Goal: Navigation & Orientation: Find specific page/section

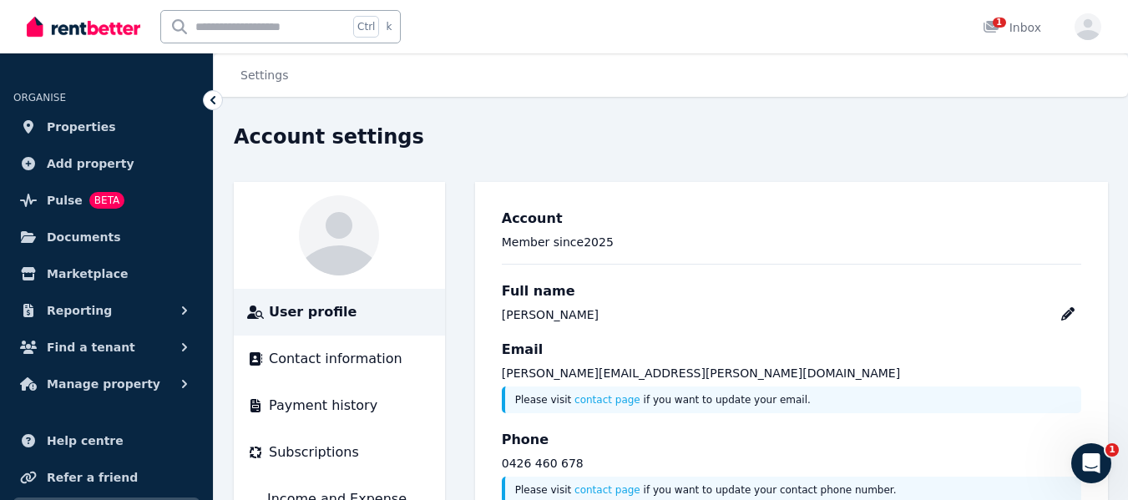
click at [75, 232] on span "Documents" at bounding box center [84, 237] width 74 height 20
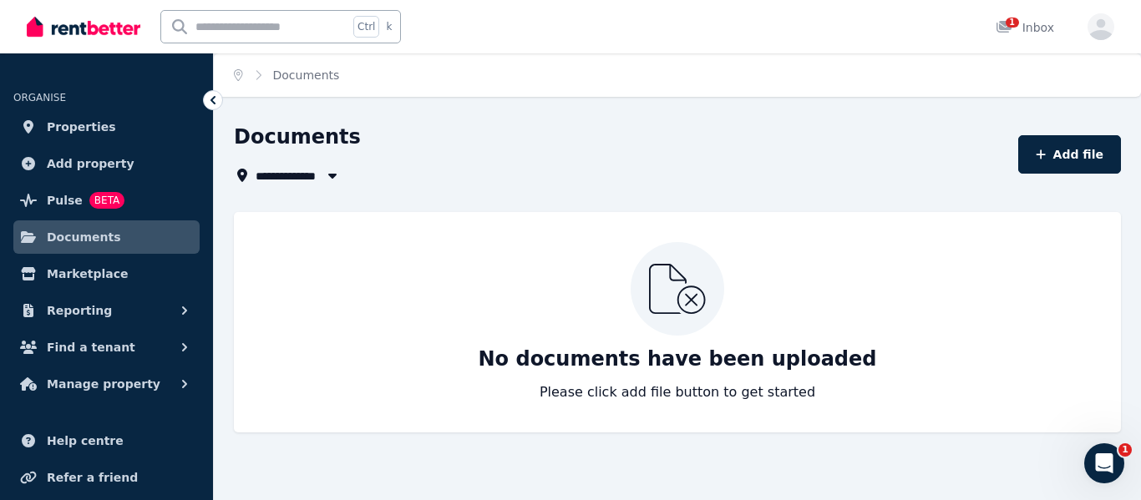
click at [66, 201] on span "Pulse" at bounding box center [65, 200] width 36 height 20
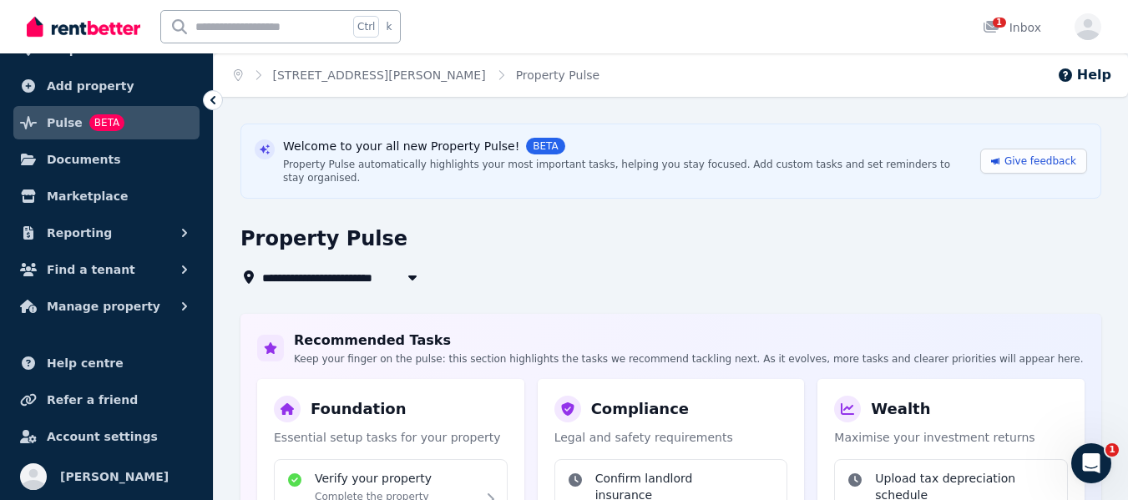
scroll to position [84, 0]
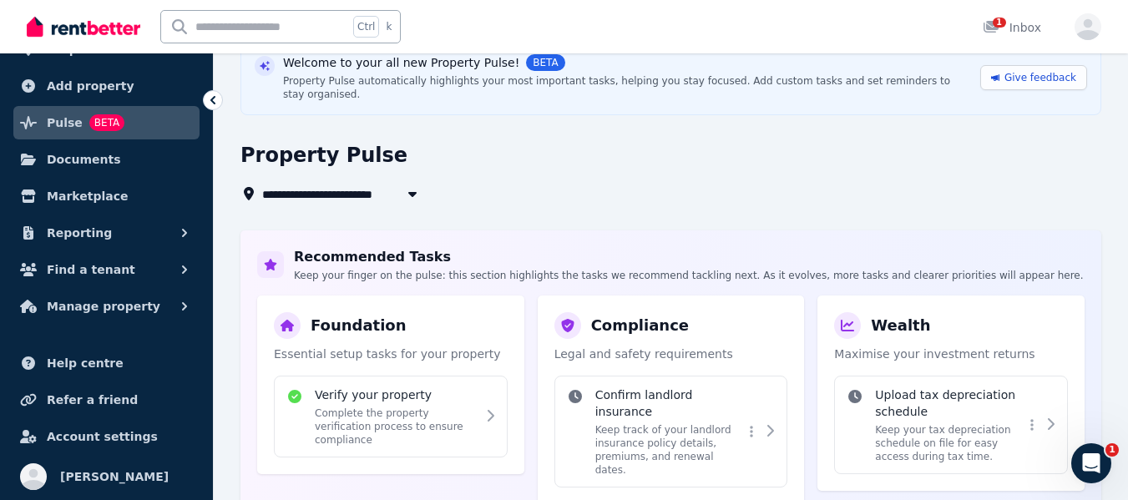
click at [121, 266] on button "Find a tenant" at bounding box center [106, 269] width 186 height 33
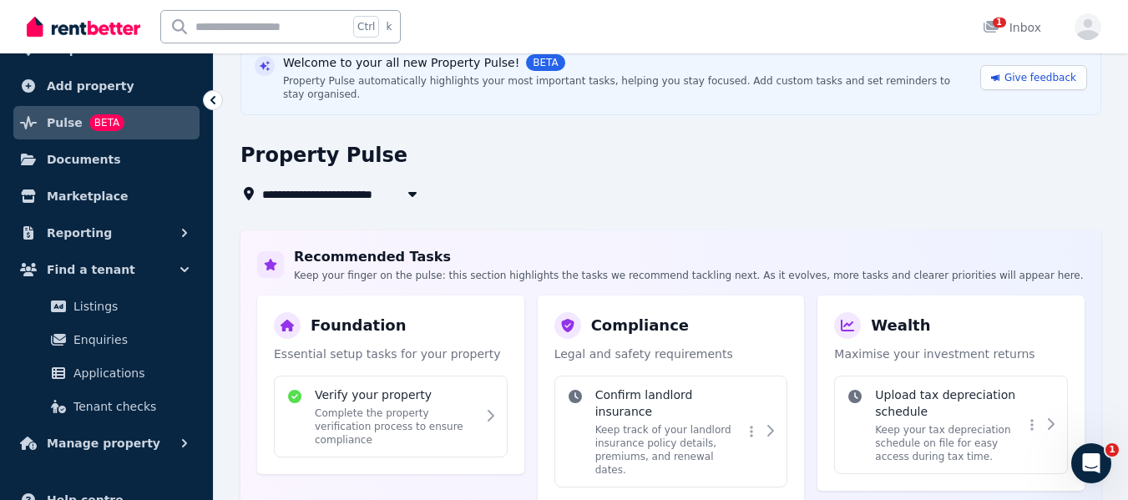
click at [103, 334] on span "Enquiries" at bounding box center [129, 340] width 113 height 20
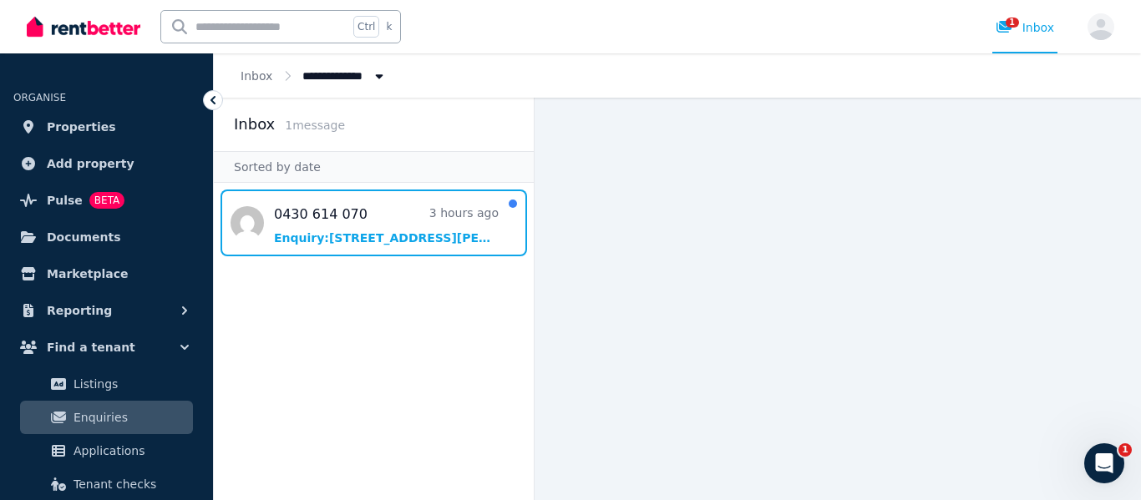
click at [302, 235] on span "Message list" at bounding box center [374, 223] width 320 height 67
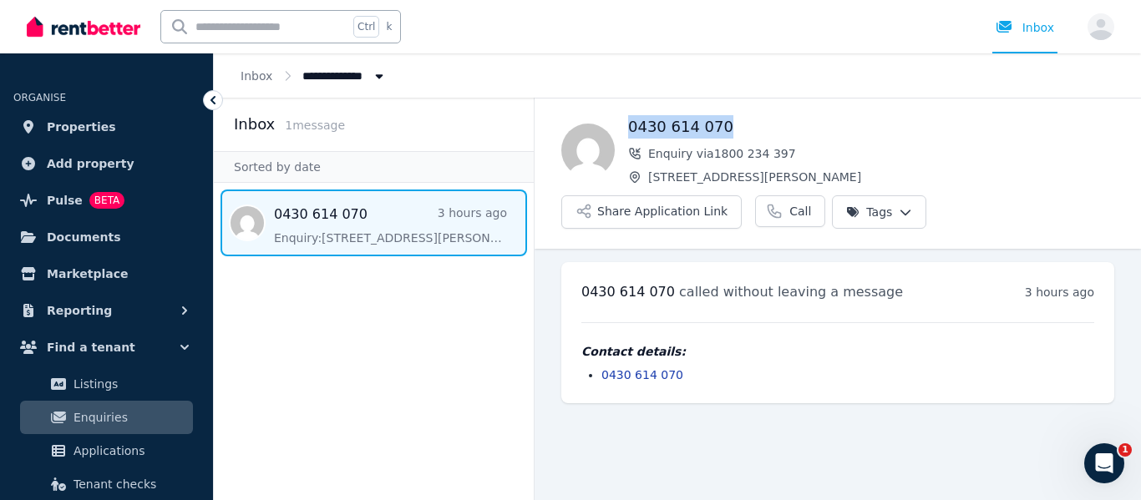
drag, startPoint x: 735, startPoint y: 122, endPoint x: 631, endPoint y: 129, distance: 103.8
click at [631, 129] on h1 "0430 614 070" at bounding box center [871, 126] width 486 height 23
copy h1 "0430 614 070"
click at [126, 448] on span "Applications" at bounding box center [129, 451] width 113 height 20
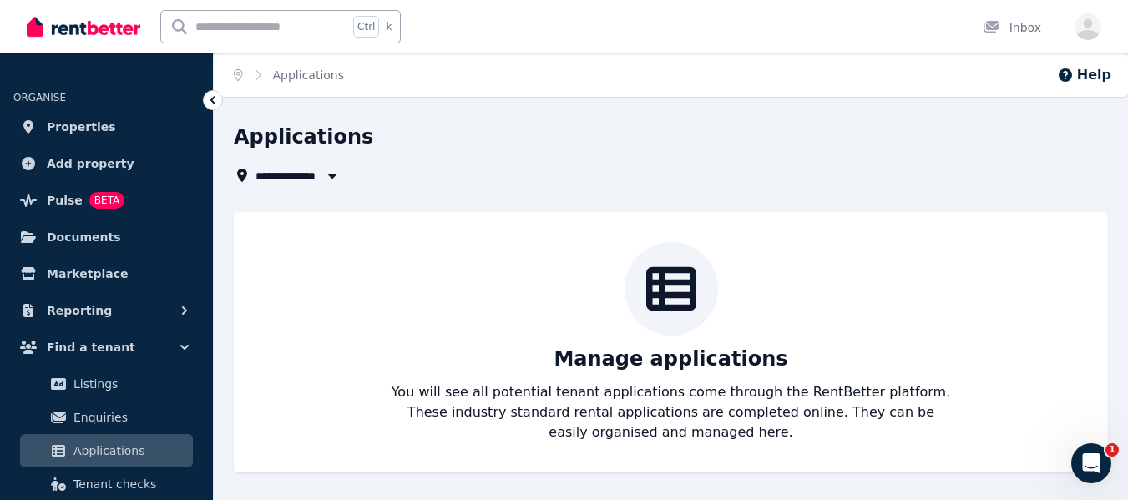
scroll to position [3, 0]
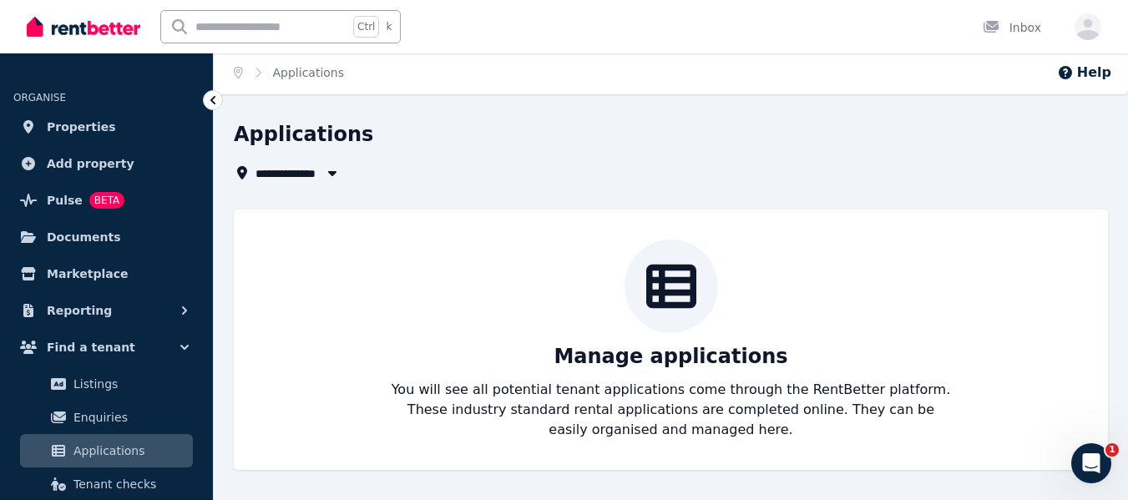
click at [124, 483] on span "Tenant checks" at bounding box center [129, 484] width 113 height 20
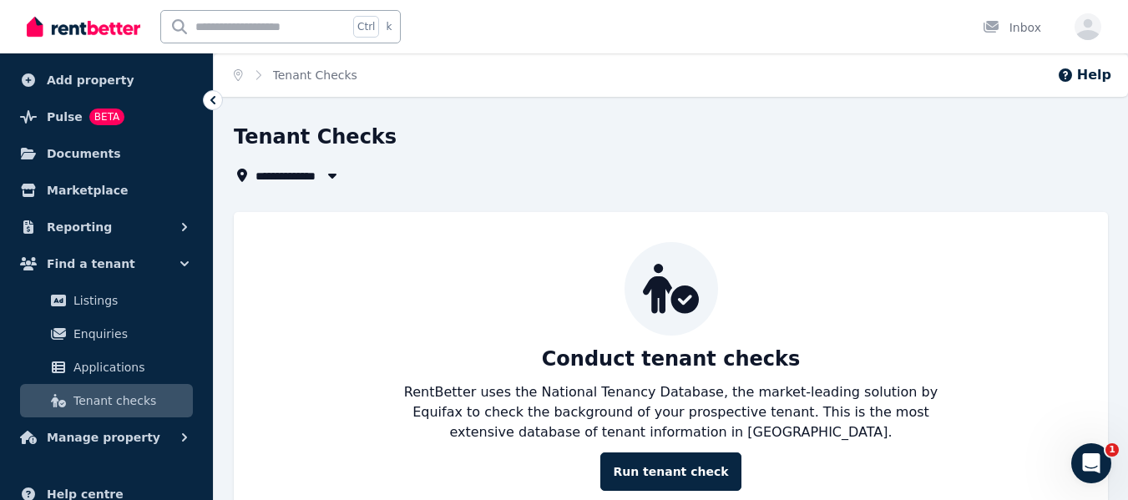
scroll to position [167, 0]
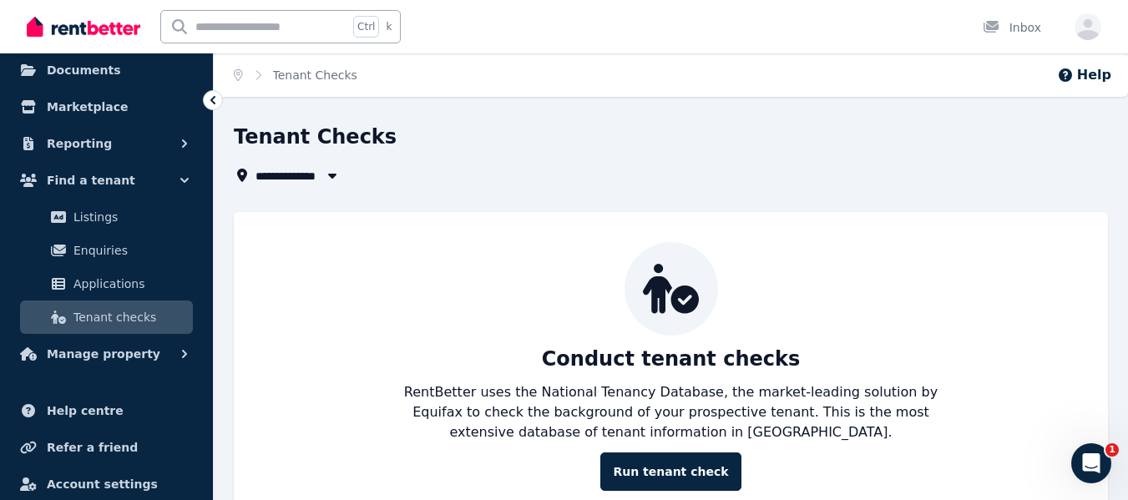
click at [113, 351] on span "Manage property" at bounding box center [104, 354] width 114 height 20
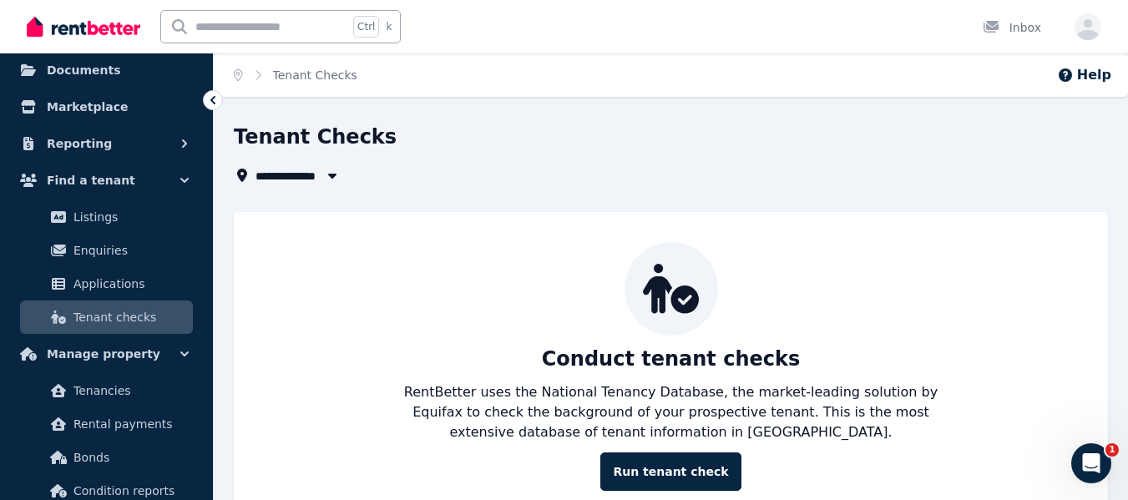
scroll to position [251, 0]
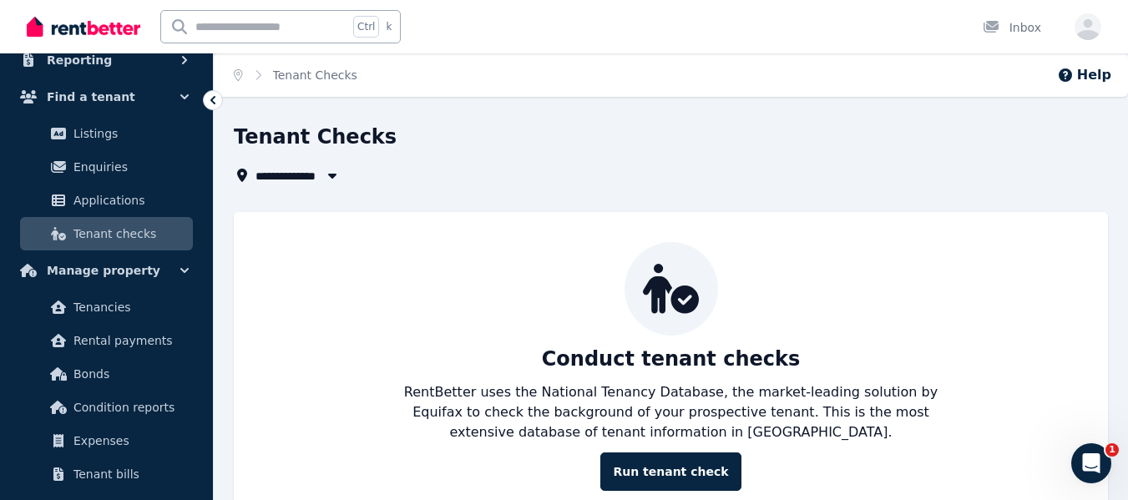
click at [122, 372] on span "Bonds" at bounding box center [129, 374] width 113 height 20
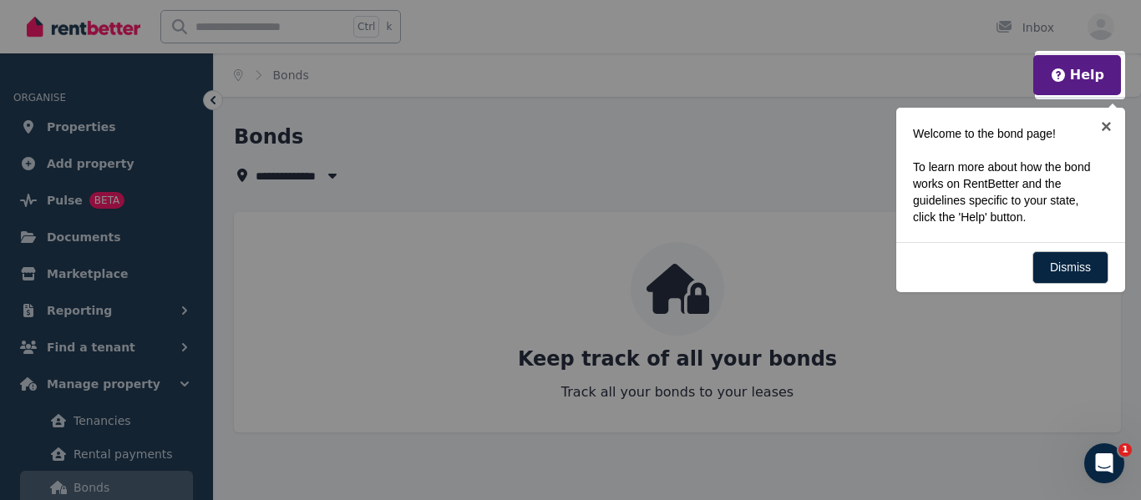
click at [130, 456] on div at bounding box center [570, 250] width 1141 height 500
click at [130, 454] on div at bounding box center [570, 250] width 1141 height 500
click at [109, 380] on div at bounding box center [570, 250] width 1141 height 500
click at [217, 101] on div at bounding box center [570, 250] width 1141 height 500
click at [1104, 128] on link "×" at bounding box center [1106, 127] width 38 height 38
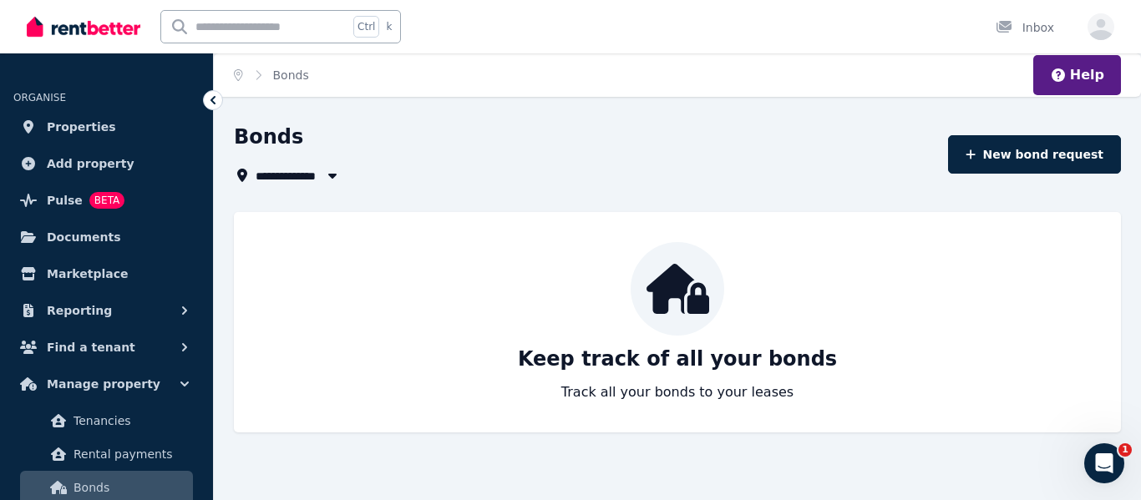
click at [103, 271] on span "Marketplace" at bounding box center [87, 274] width 81 height 20
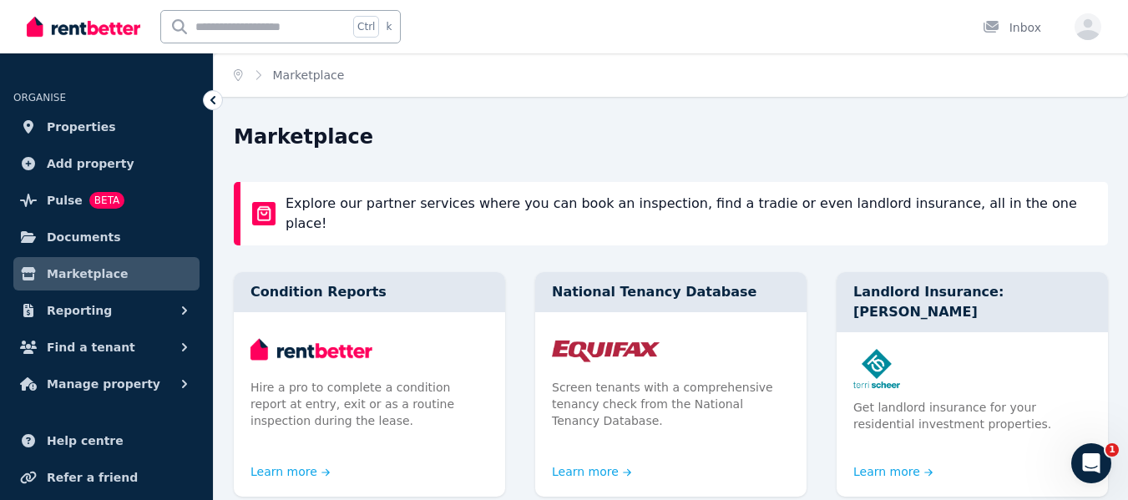
click at [97, 309] on span "Reporting" at bounding box center [79, 311] width 65 height 20
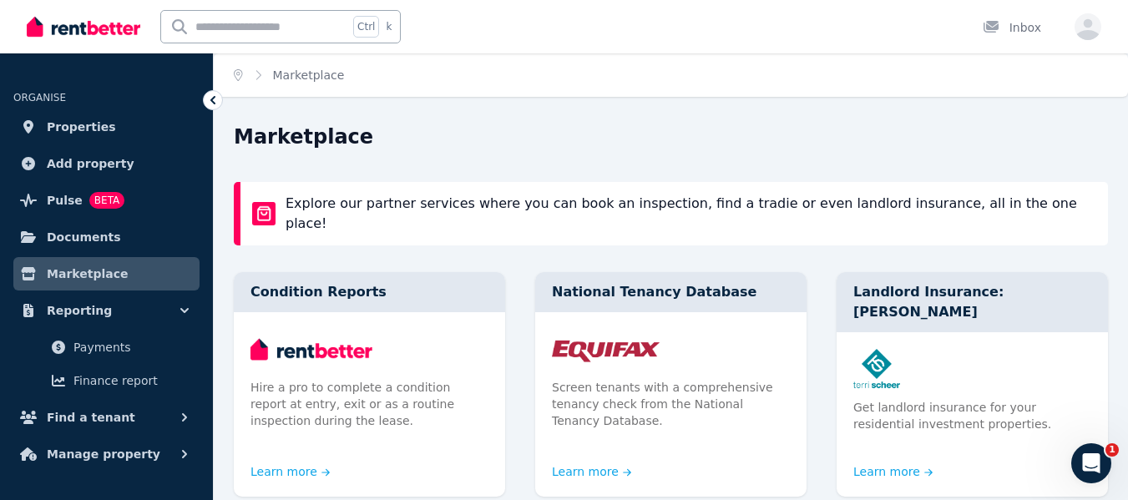
click at [108, 343] on span "Payments" at bounding box center [129, 347] width 113 height 20
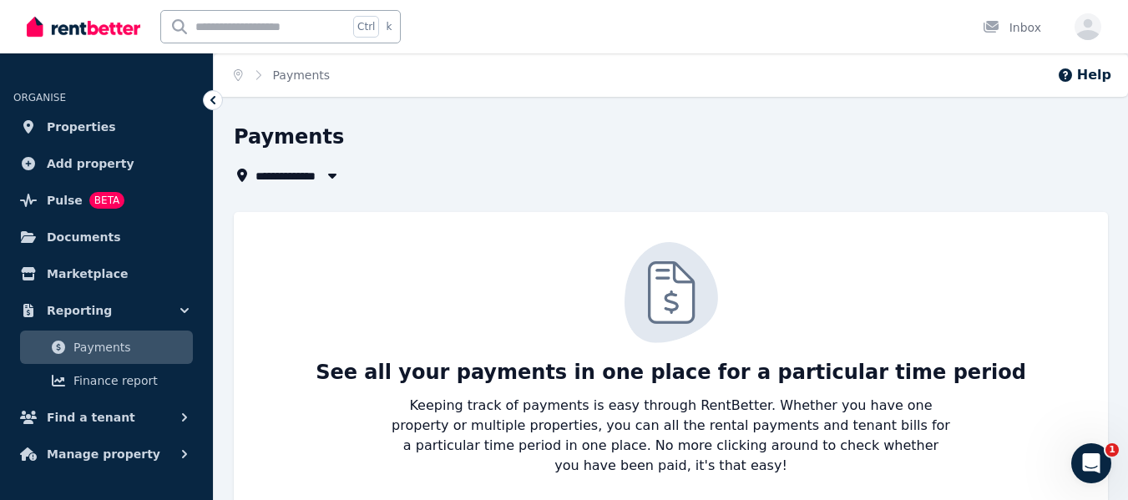
scroll to position [15, 0]
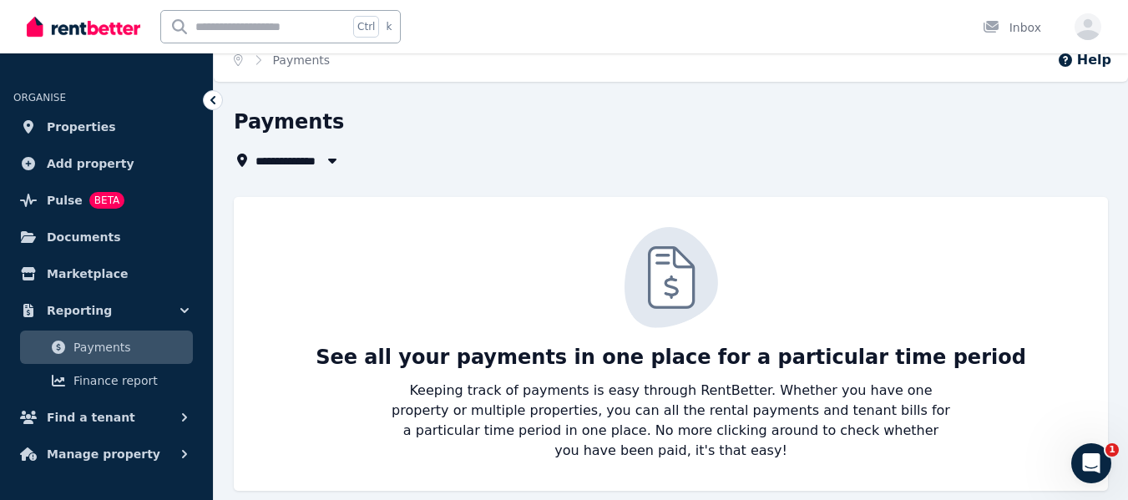
click at [106, 377] on span "Finance report" at bounding box center [129, 381] width 113 height 20
